Goal: Information Seeking & Learning: Find specific page/section

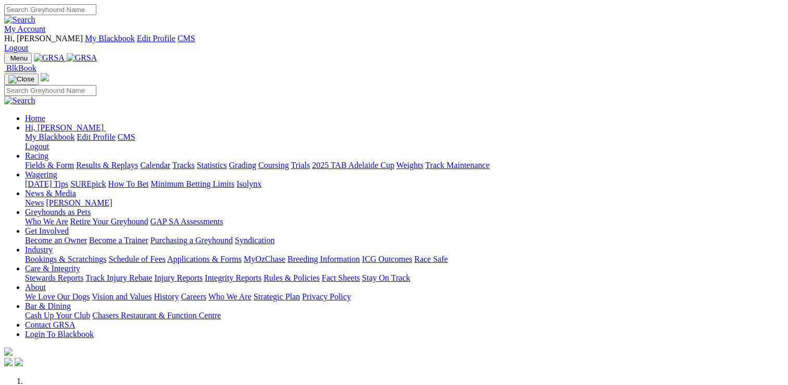
scroll to position [313, 0]
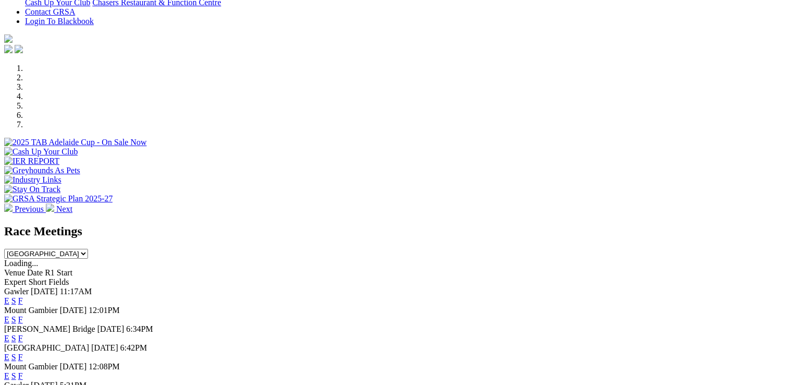
click at [23, 333] on link "F" at bounding box center [20, 337] width 5 height 9
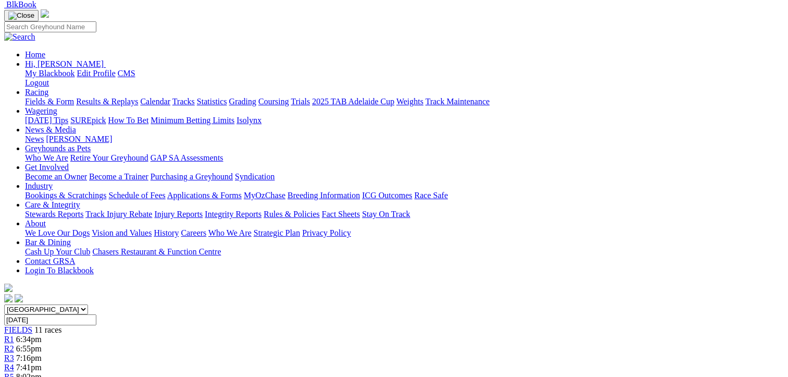
scroll to position [156, 0]
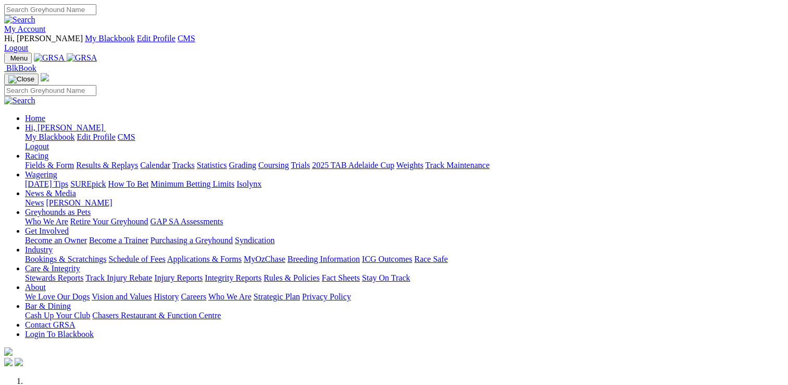
scroll to position [313, 0]
click at [262, 273] on link "Integrity Reports" at bounding box center [233, 277] width 57 height 9
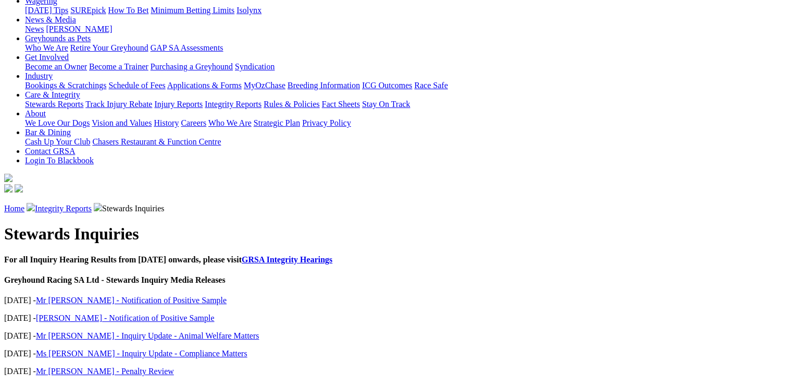
scroll to position [208, 0]
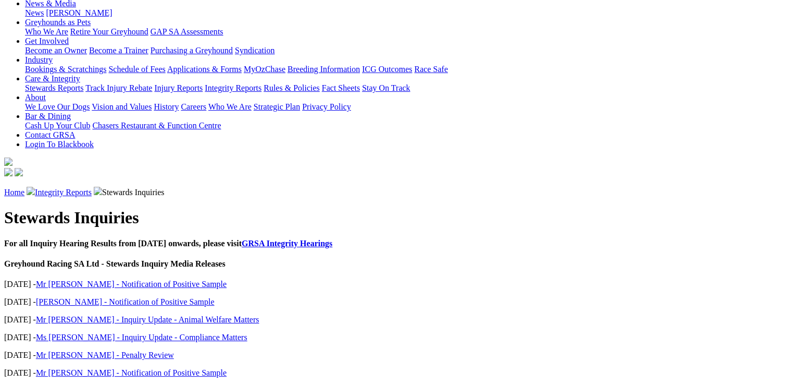
click at [152, 350] on link "Mr [PERSON_NAME] - Penalty Review" at bounding box center [105, 354] width 138 height 9
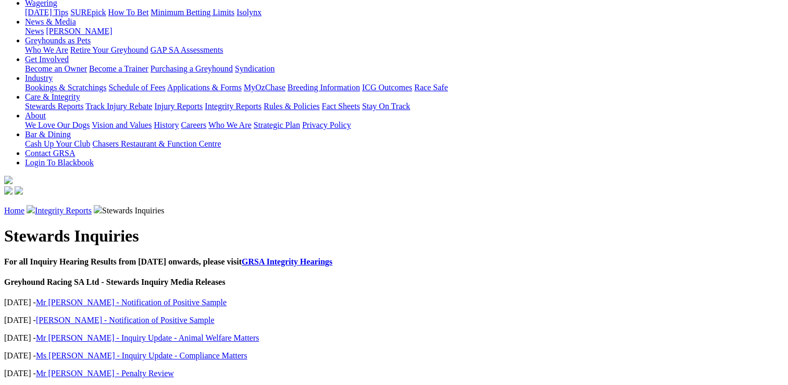
scroll to position [208, 0]
